Goal: Task Accomplishment & Management: Use online tool/utility

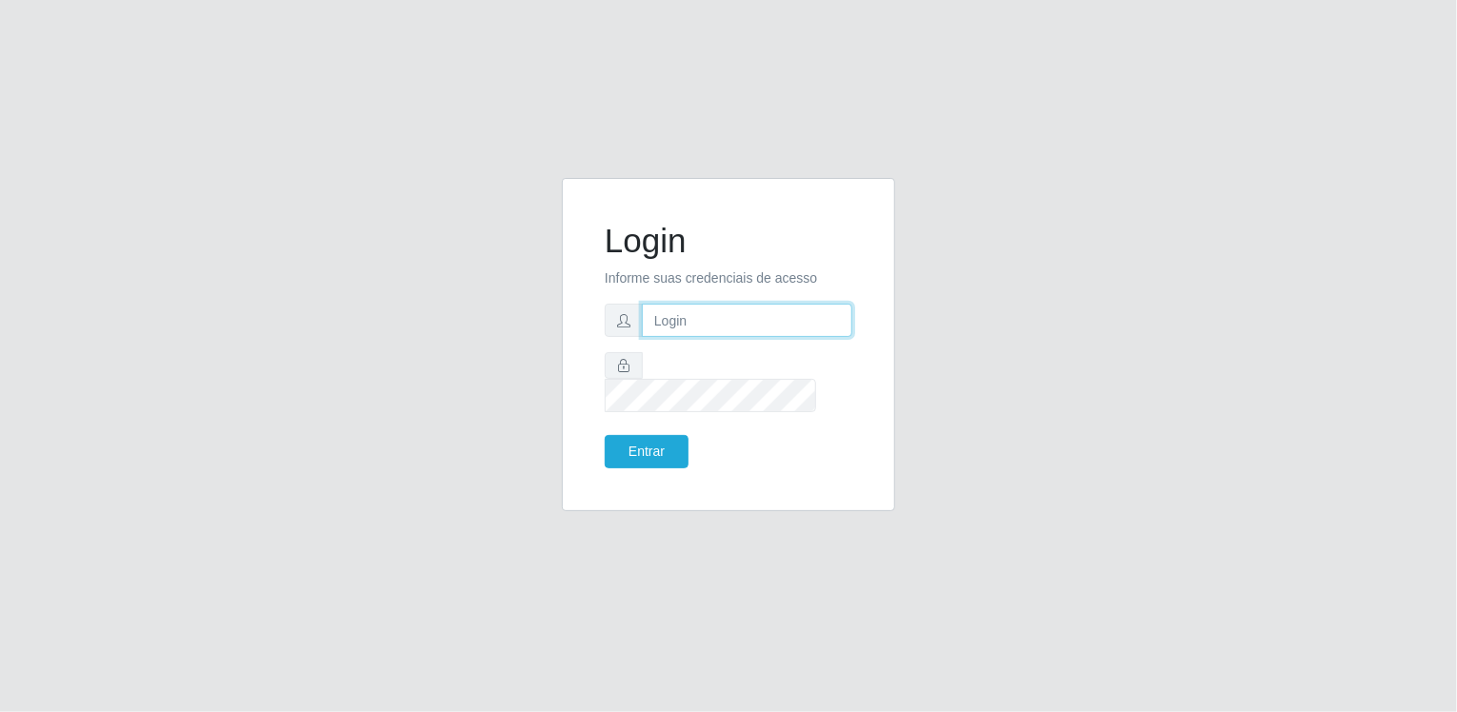
click at [693, 335] on input "text" at bounding box center [747, 320] width 210 height 33
type input "[EMAIL_ADDRESS][DOMAIN_NAME]"
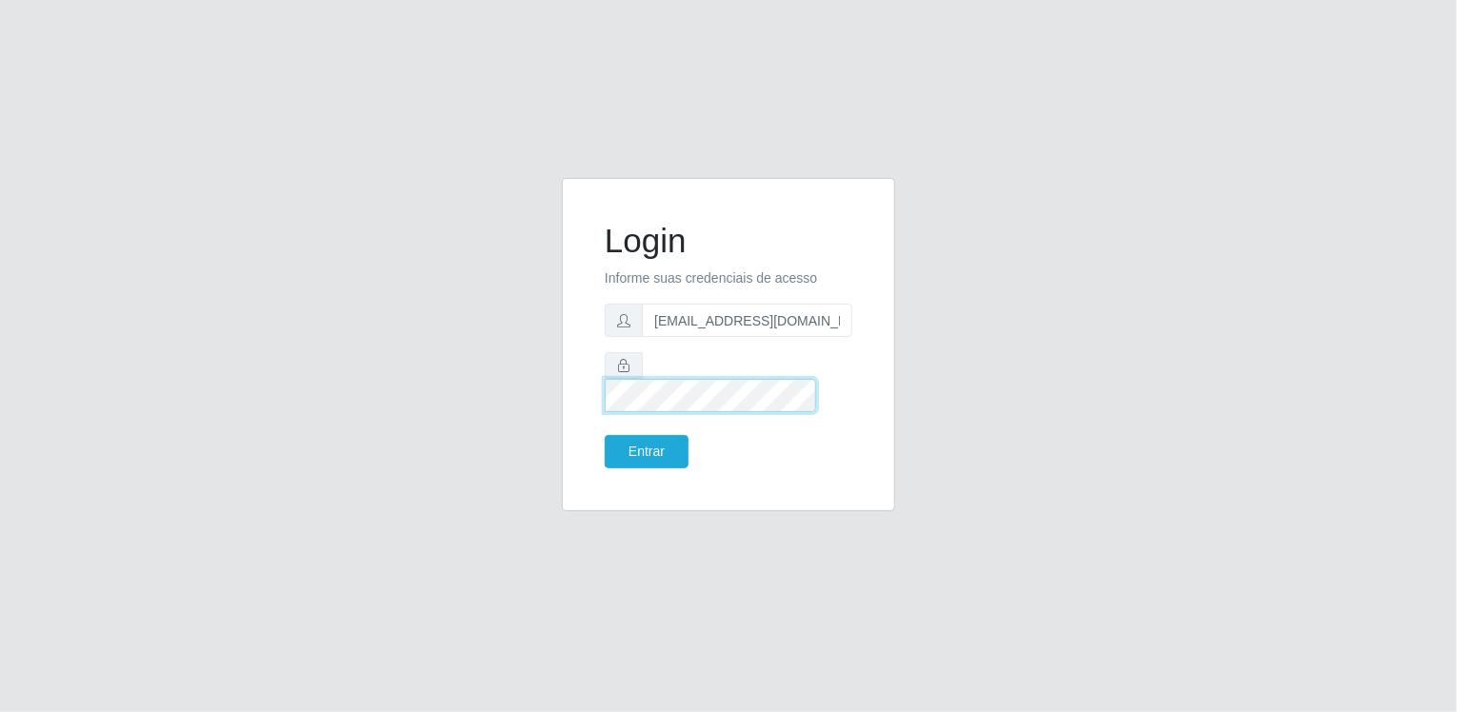
click at [605, 435] on button "Entrar" at bounding box center [647, 451] width 84 height 33
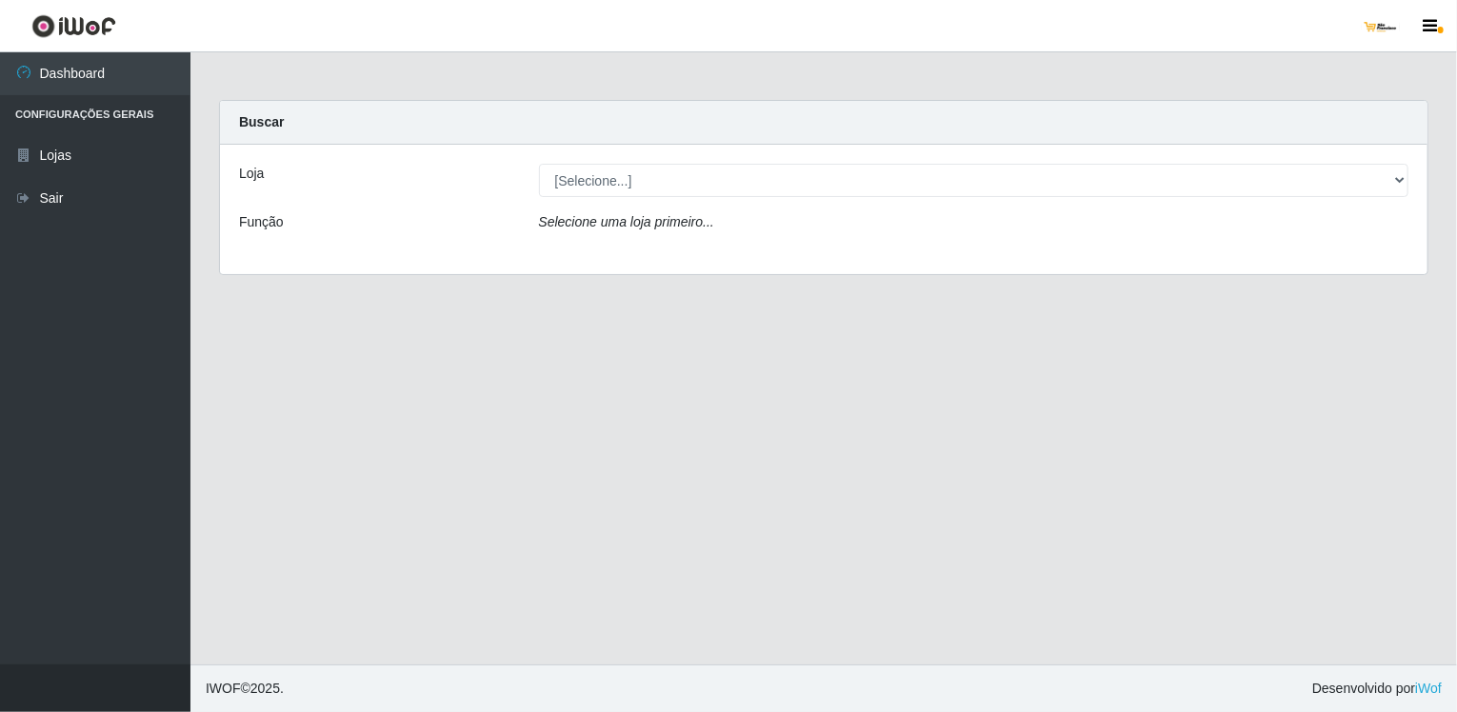
click at [871, 197] on div "Loja [Selecione...] São Francisco Mercado Função Selecione uma loja primeiro..." at bounding box center [823, 209] width 1207 height 129
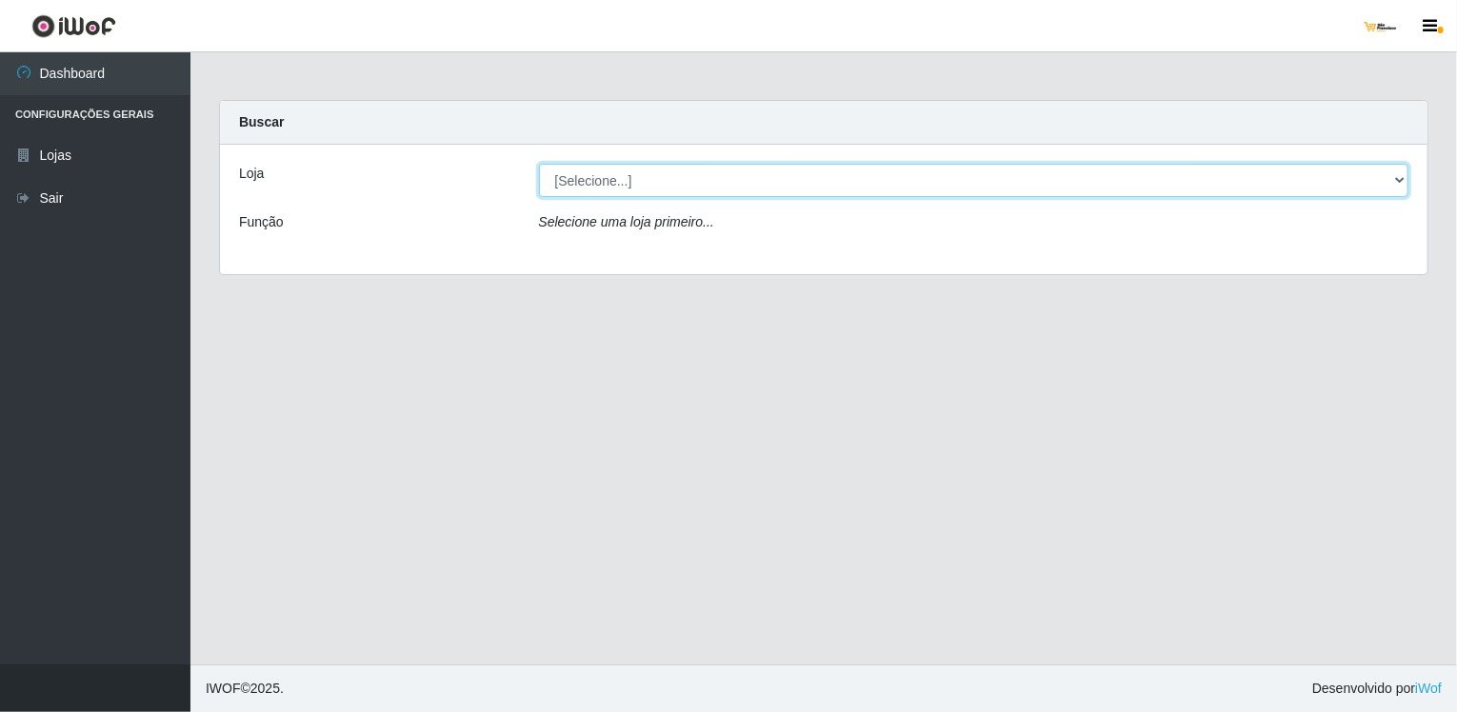
click at [621, 188] on select "[Selecione...] [GEOGRAPHIC_DATA]" at bounding box center [974, 180] width 870 height 33
select select "168"
click at [539, 164] on select "[Selecione...] [GEOGRAPHIC_DATA]" at bounding box center [974, 180] width 870 height 33
